Goal: Information Seeking & Learning: Learn about a topic

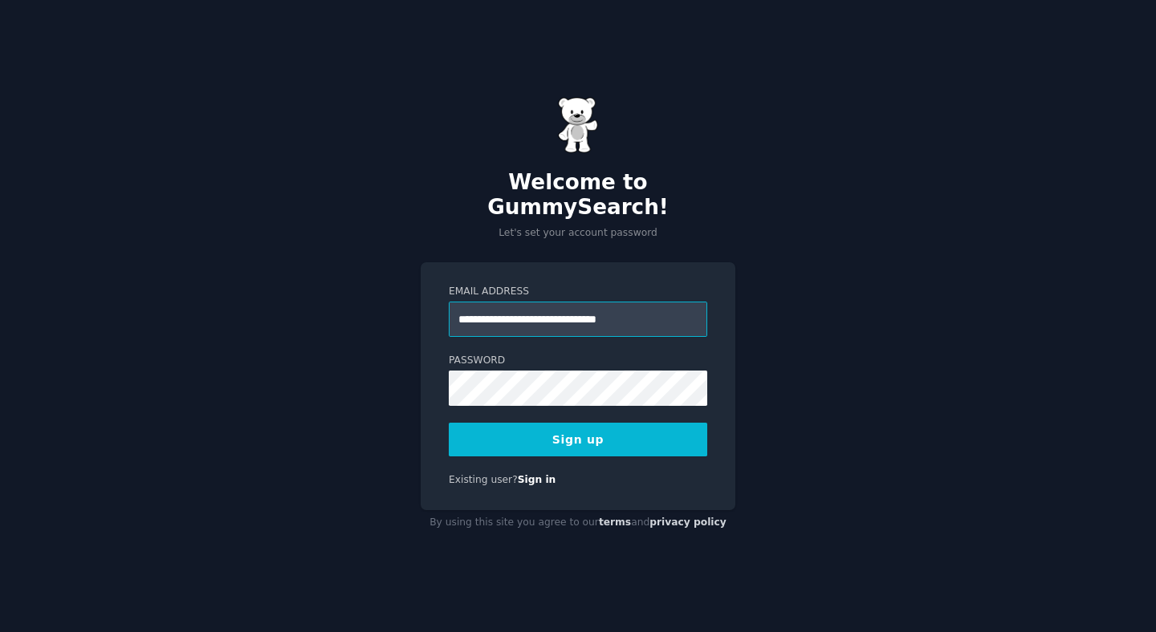
paste input "***"
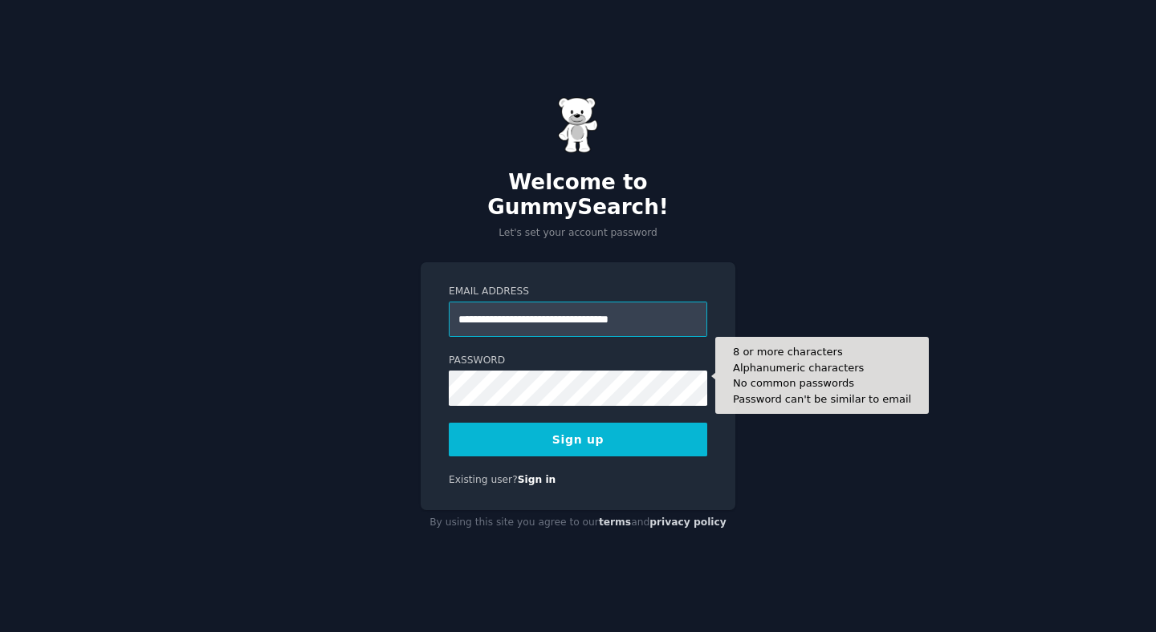
type input "**********"
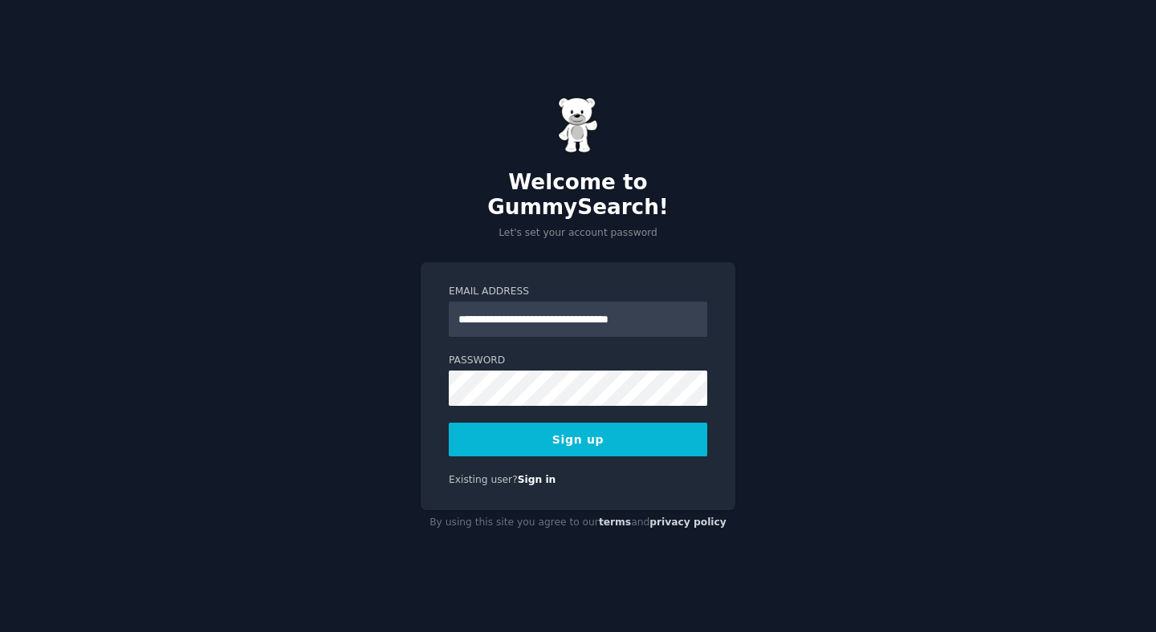
click at [563, 431] on button "Sign up" at bounding box center [578, 440] width 258 height 34
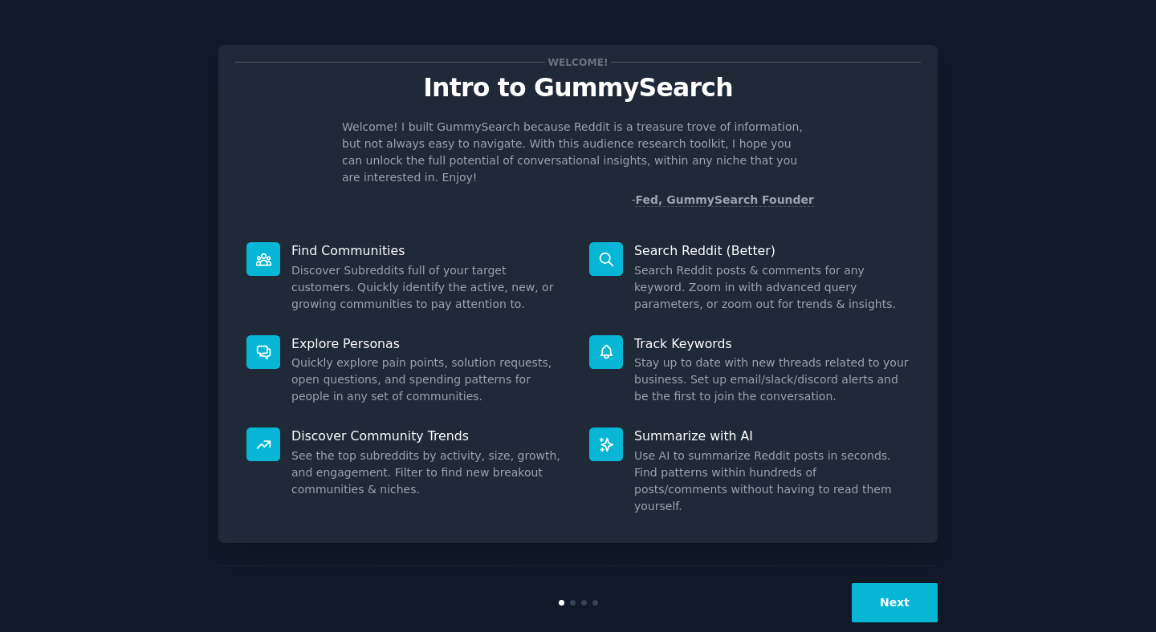
click at [889, 583] on button "Next" at bounding box center [895, 602] width 86 height 39
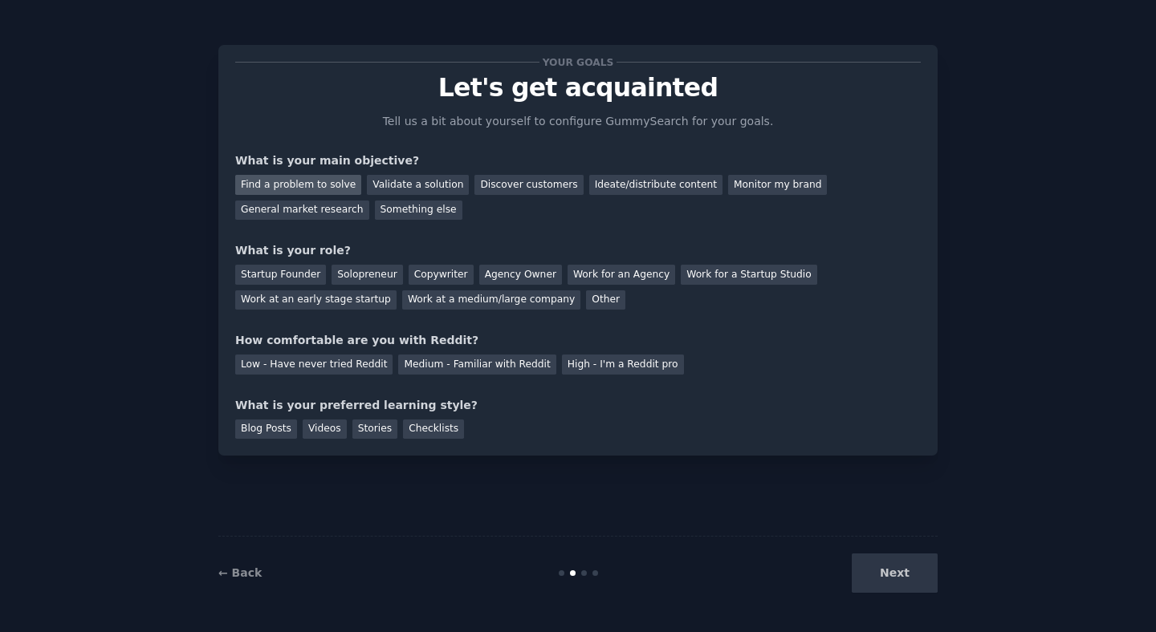
click at [335, 186] on div "Find a problem to solve" at bounding box center [298, 185] width 126 height 20
click at [398, 189] on div "Validate a solution" at bounding box center [418, 185] width 102 height 20
click at [490, 182] on div "Discover customers" at bounding box center [528, 185] width 108 height 20
click at [294, 212] on div "General market research" at bounding box center [302, 211] width 134 height 20
click at [346, 274] on div "Solopreneur" at bounding box center [366, 275] width 71 height 20
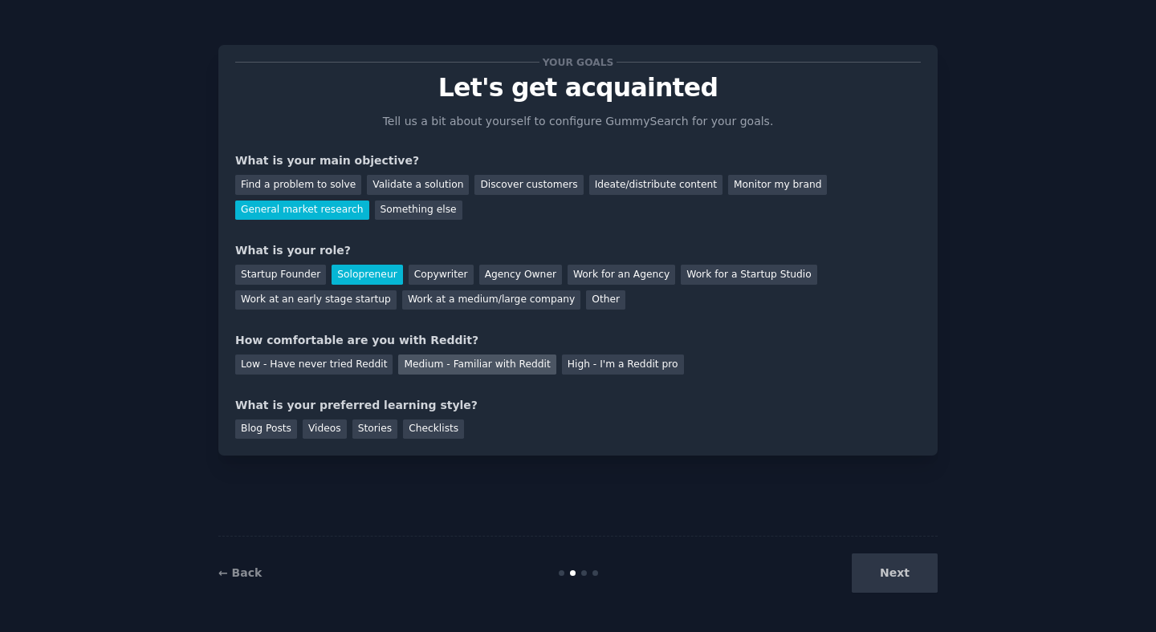
click at [400, 368] on div "Medium - Familiar with Reddit" at bounding box center [476, 365] width 157 height 20
click at [322, 433] on div "Videos" at bounding box center [325, 430] width 44 height 20
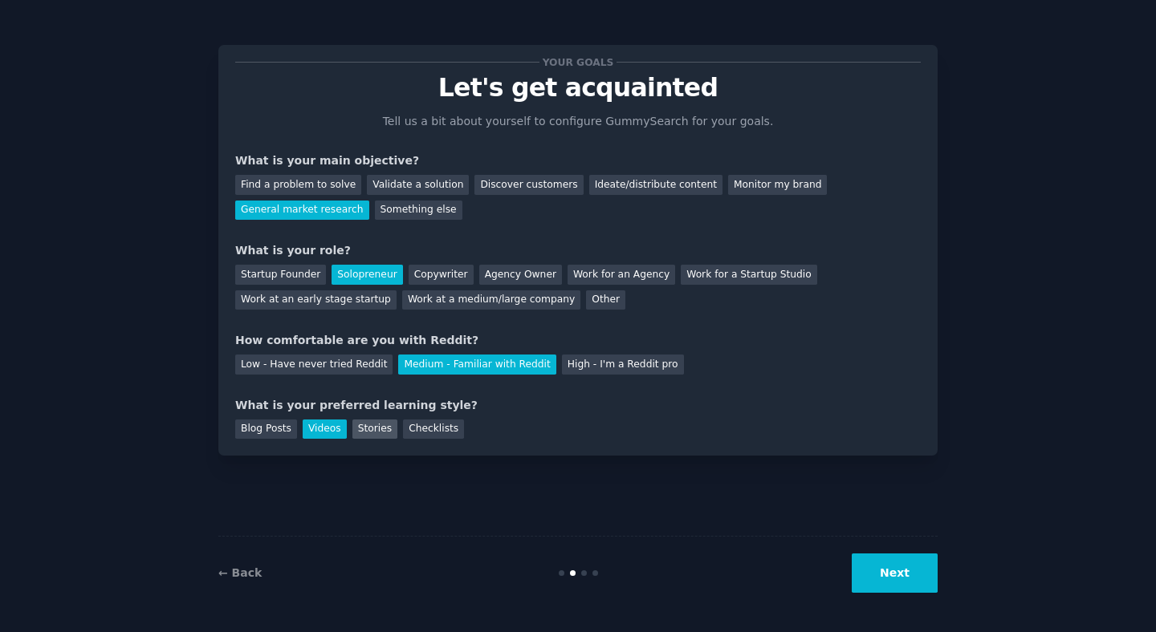
click at [376, 426] on div "Stories" at bounding box center [374, 430] width 45 height 20
click at [421, 427] on div "Checklists" at bounding box center [433, 430] width 61 height 20
click at [874, 575] on button "Next" at bounding box center [895, 573] width 86 height 39
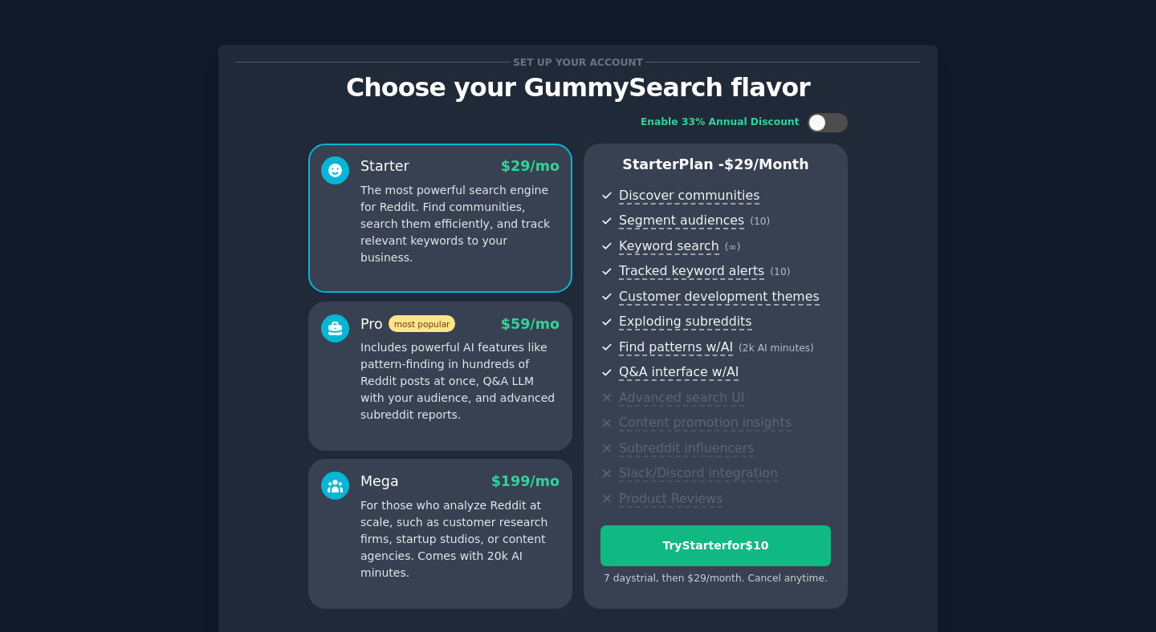
scroll to position [128, 0]
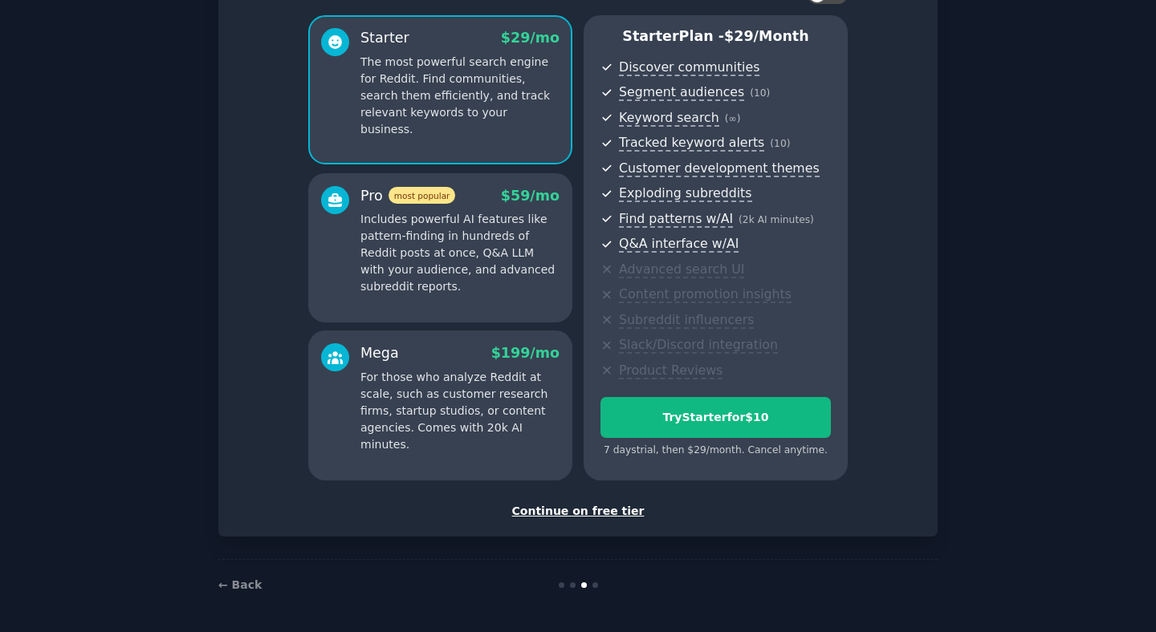
click at [569, 512] on div "Continue on free tier" at bounding box center [577, 511] width 685 height 17
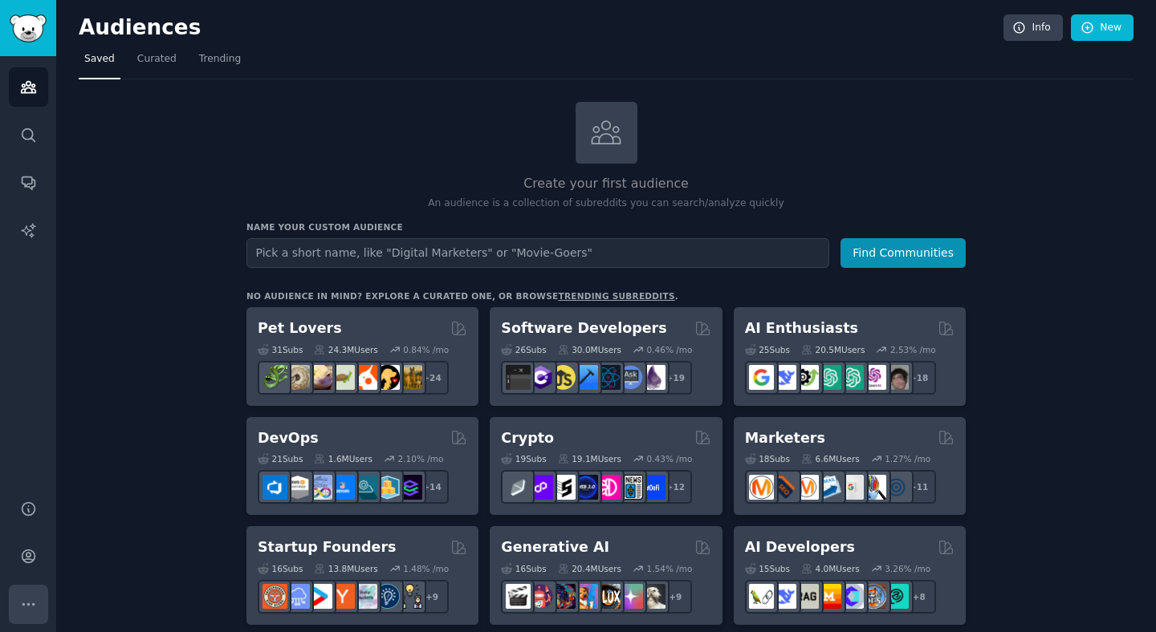
click at [35, 606] on icon "Sidebar" at bounding box center [28, 604] width 17 height 17
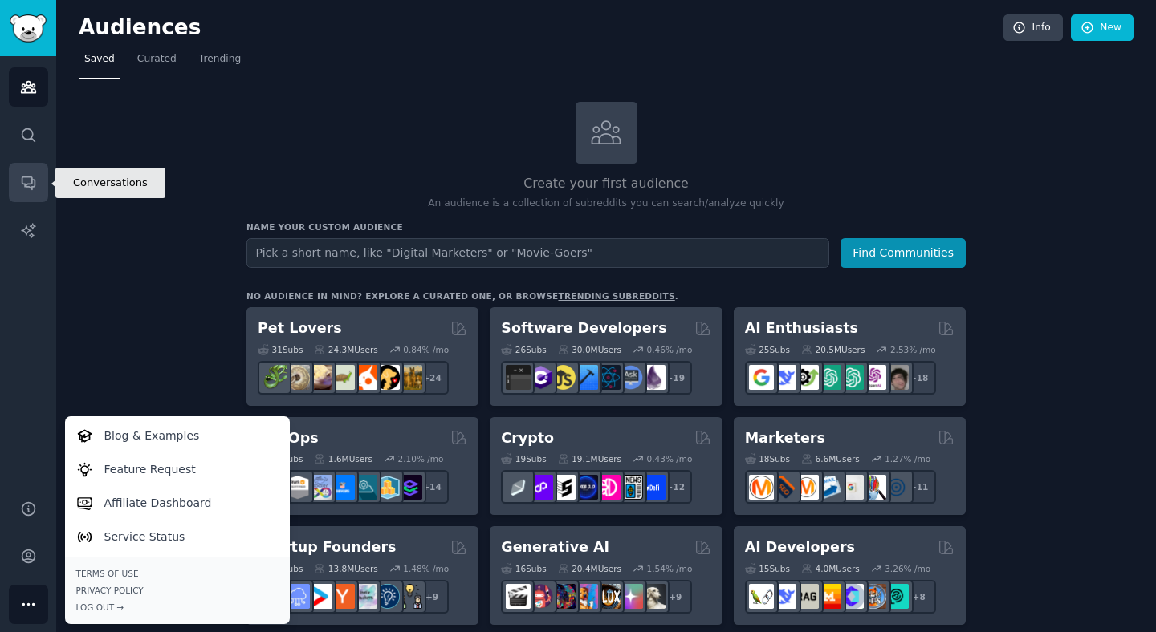
click at [26, 174] on icon "Sidebar" at bounding box center [28, 182] width 17 height 17
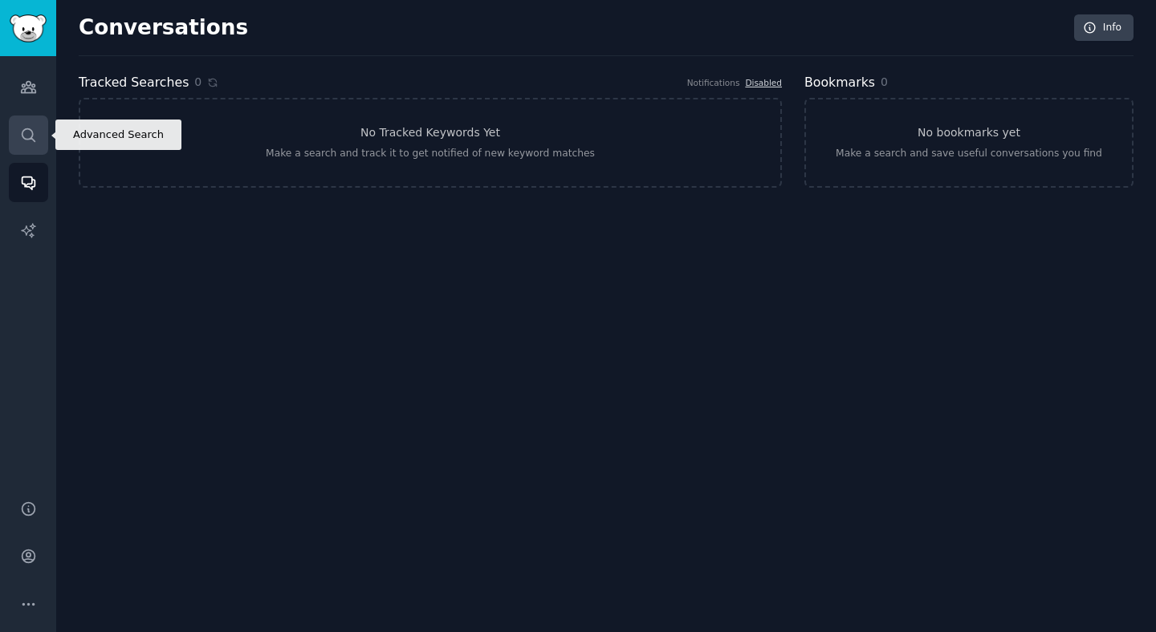
click at [25, 142] on icon "Sidebar" at bounding box center [28, 135] width 17 height 17
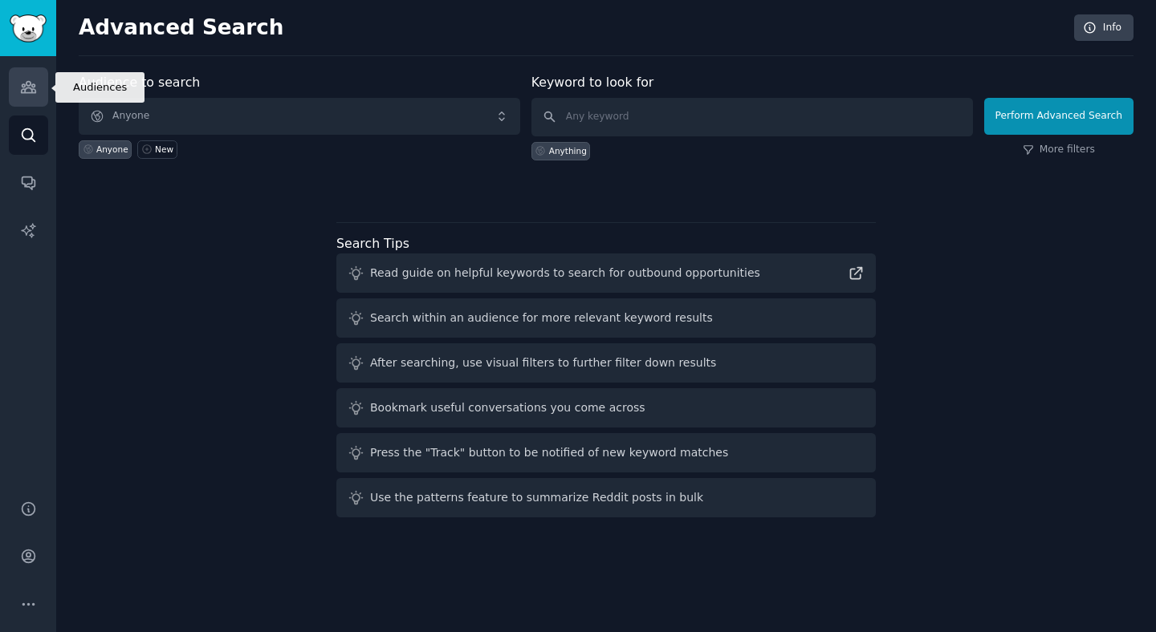
click at [27, 91] on icon "Sidebar" at bounding box center [28, 87] width 17 height 17
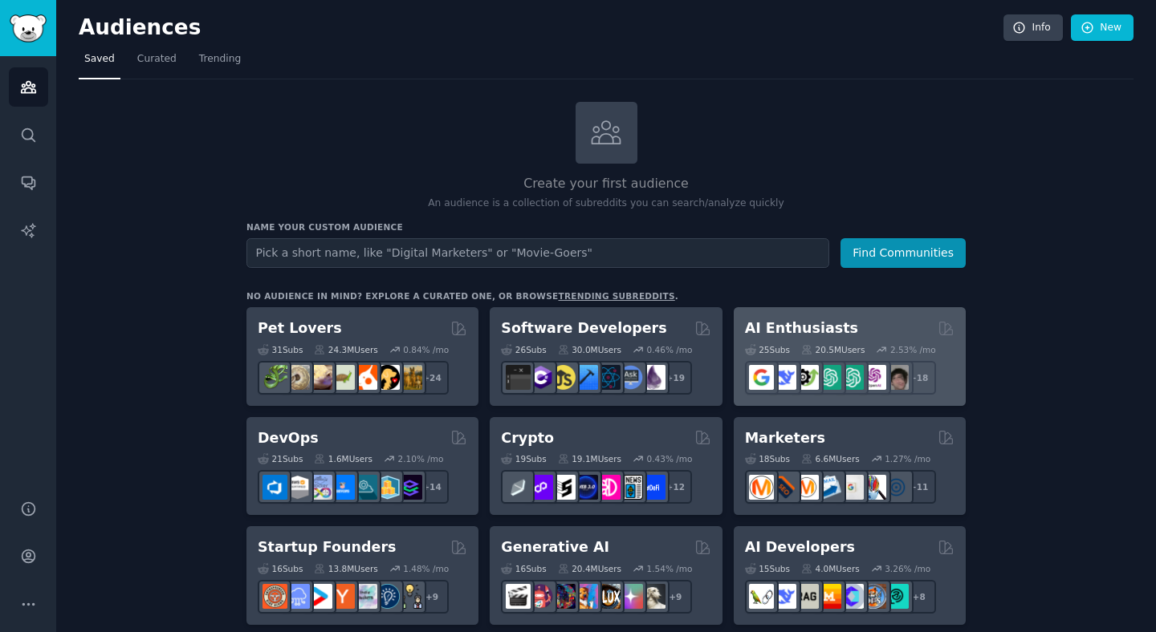
click at [791, 331] on h2 "AI Enthusiasts" at bounding box center [801, 329] width 113 height 20
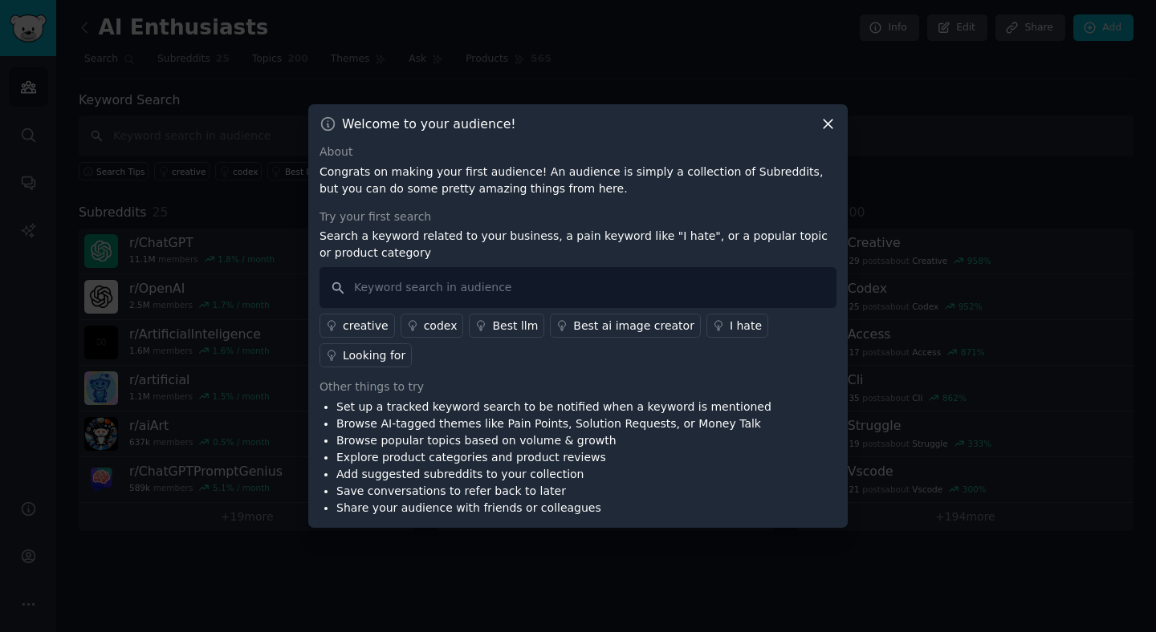
click at [822, 129] on icon at bounding box center [827, 124] width 17 height 17
